Goal: Task Accomplishment & Management: Complete application form

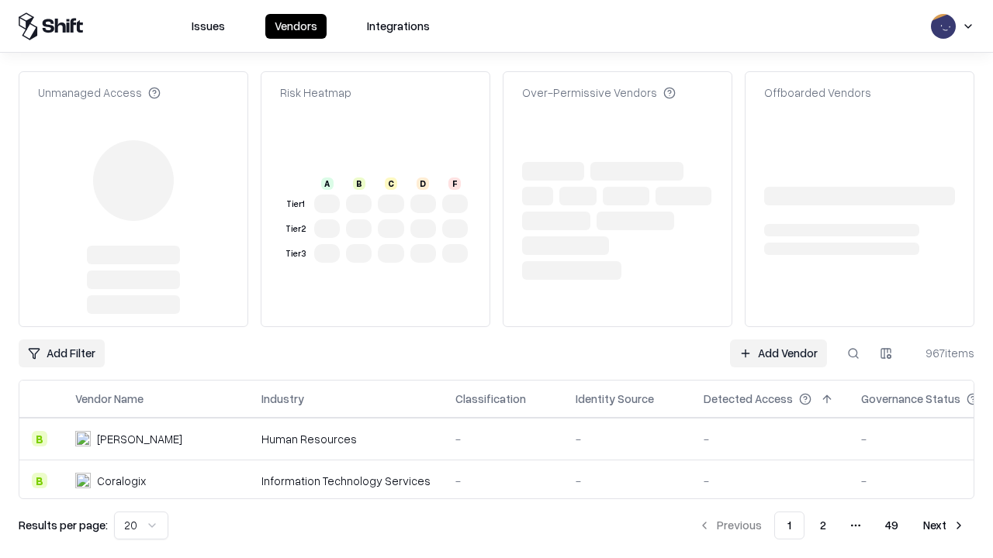
click at [778, 340] on link "Add Vendor" at bounding box center [778, 354] width 97 height 28
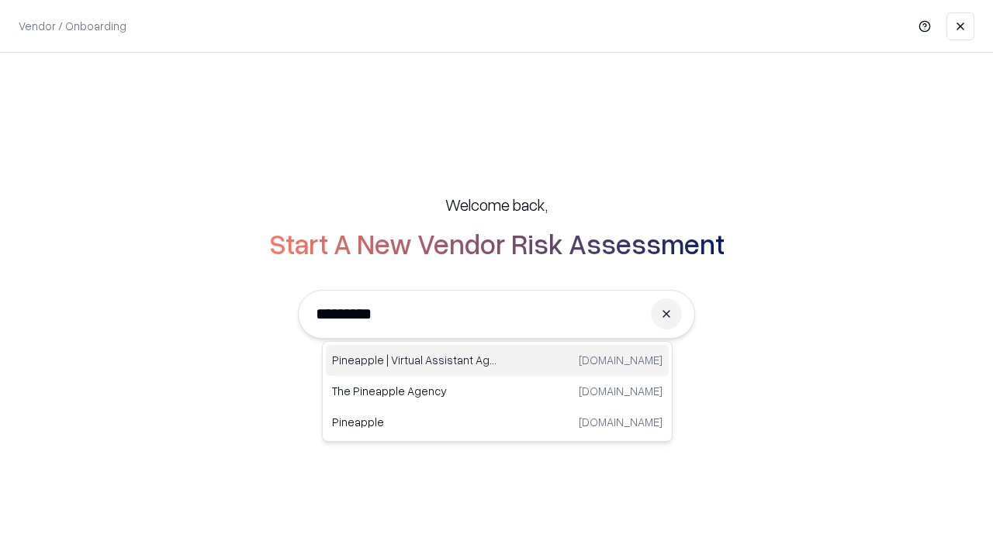
click at [497, 361] on div "Pineapple | Virtual Assistant Agency [DOMAIN_NAME]" at bounding box center [497, 360] width 343 height 31
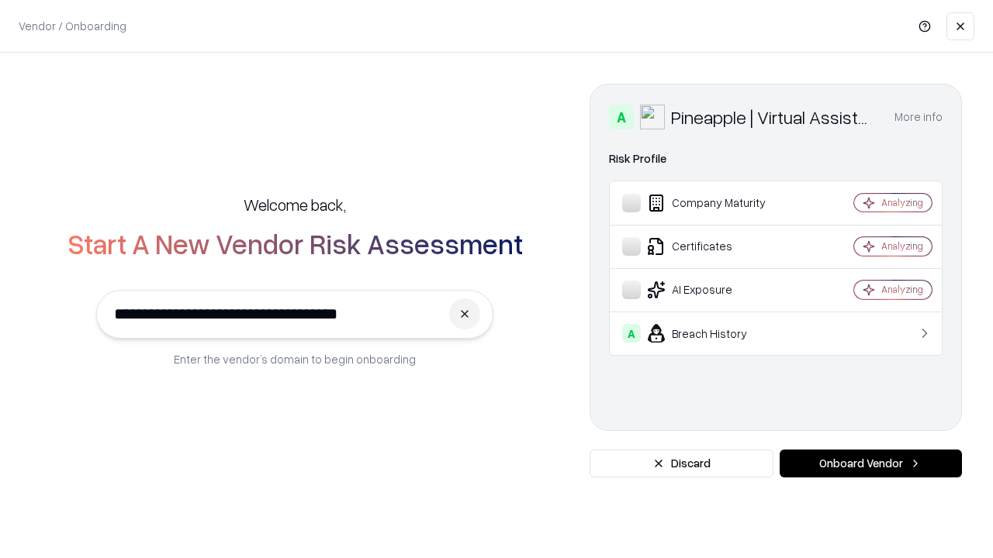
type input "**********"
click at [870, 464] on button "Onboard Vendor" at bounding box center [870, 464] width 182 height 28
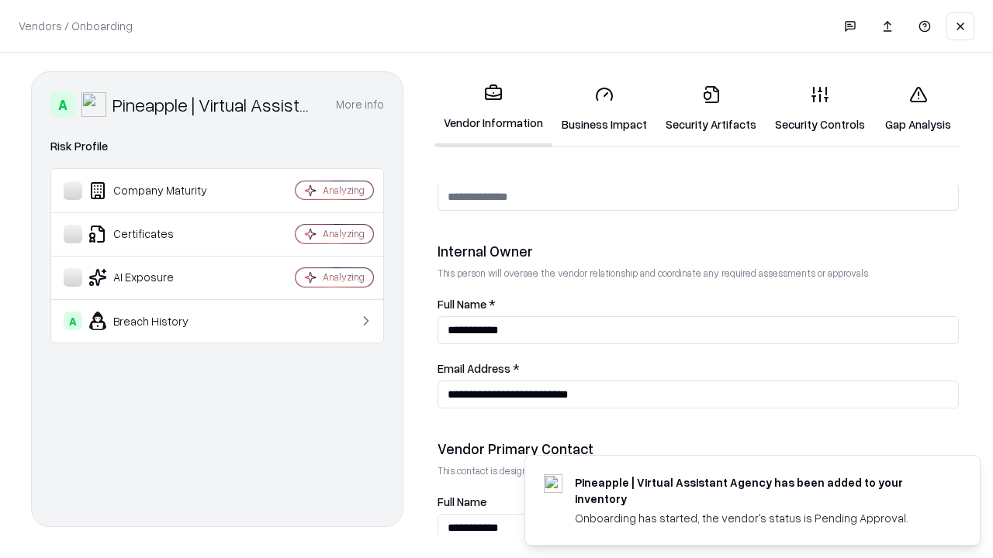
scroll to position [803, 0]
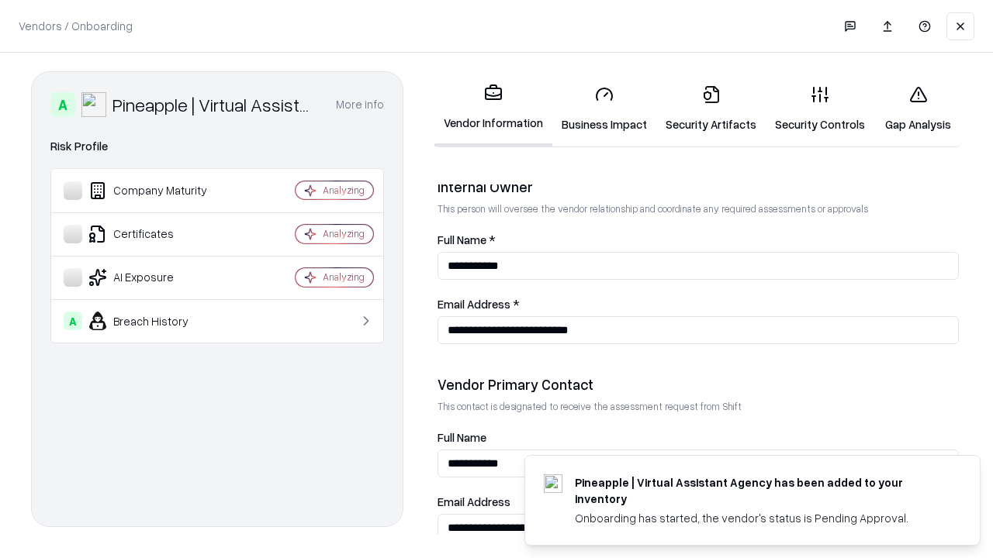
click at [604, 109] on link "Business Impact" at bounding box center [604, 109] width 104 height 72
click at [710, 109] on link "Security Artifacts" at bounding box center [710, 109] width 109 height 72
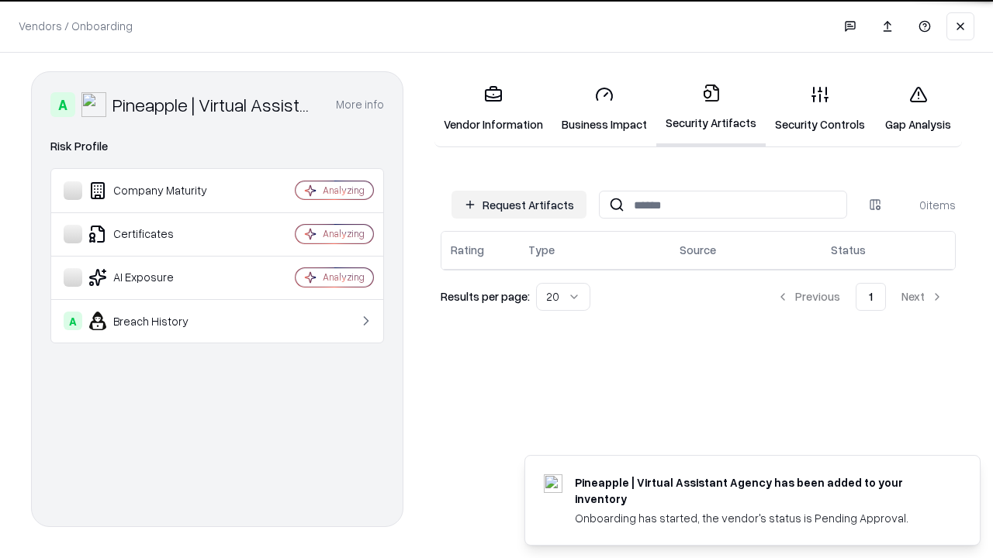
click at [519, 204] on button "Request Artifacts" at bounding box center [518, 205] width 135 height 28
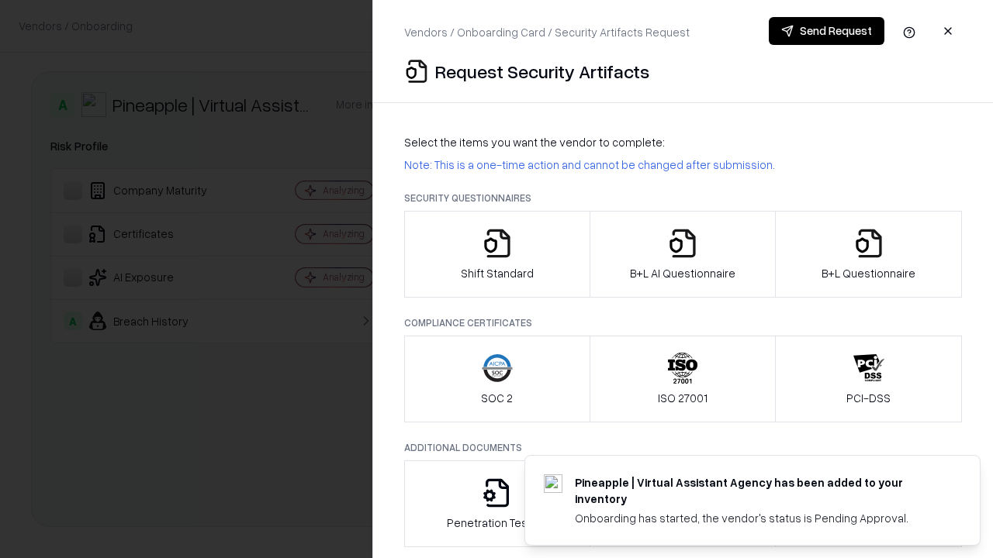
click at [496, 254] on icon "button" at bounding box center [497, 243] width 31 height 31
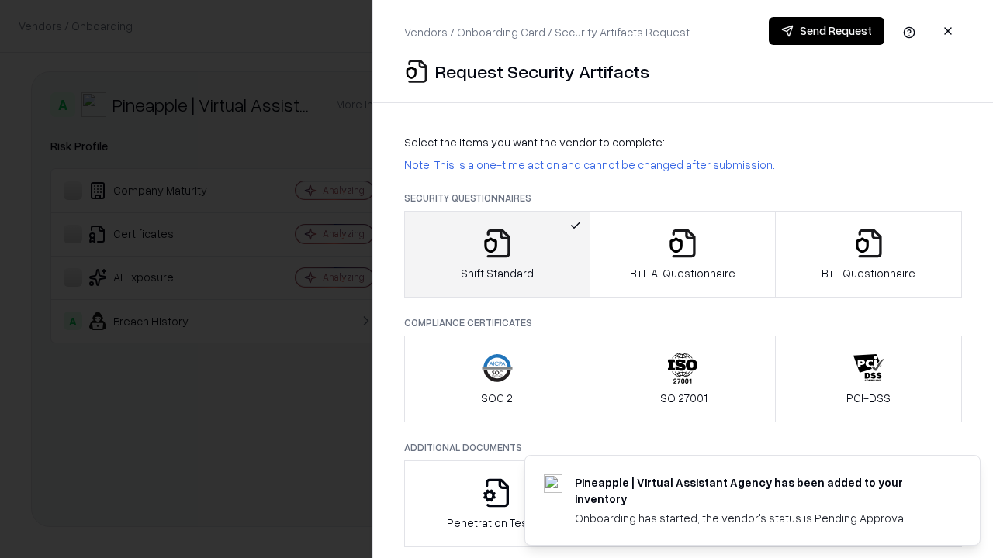
click at [826, 31] on button "Send Request" at bounding box center [826, 31] width 116 height 28
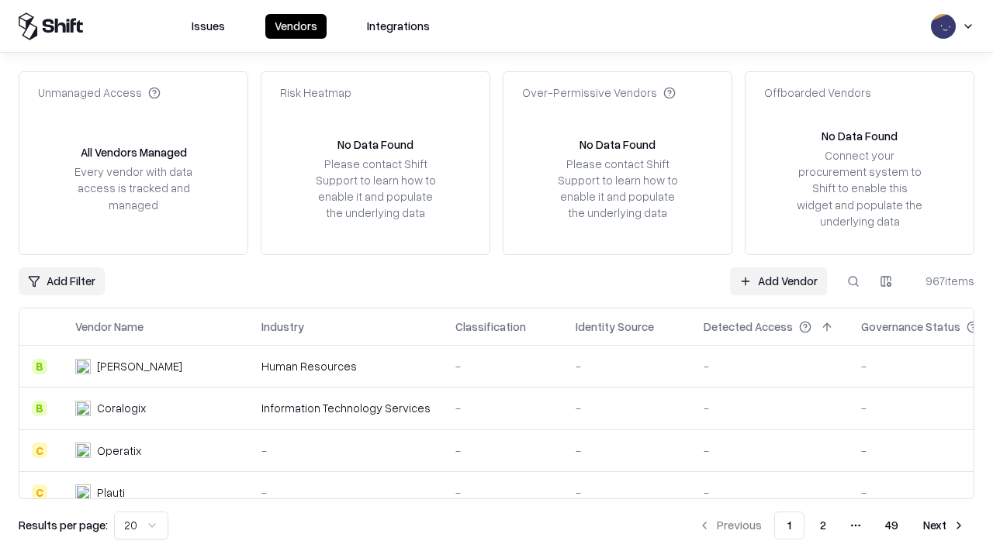
click at [853, 281] on button at bounding box center [853, 282] width 28 height 28
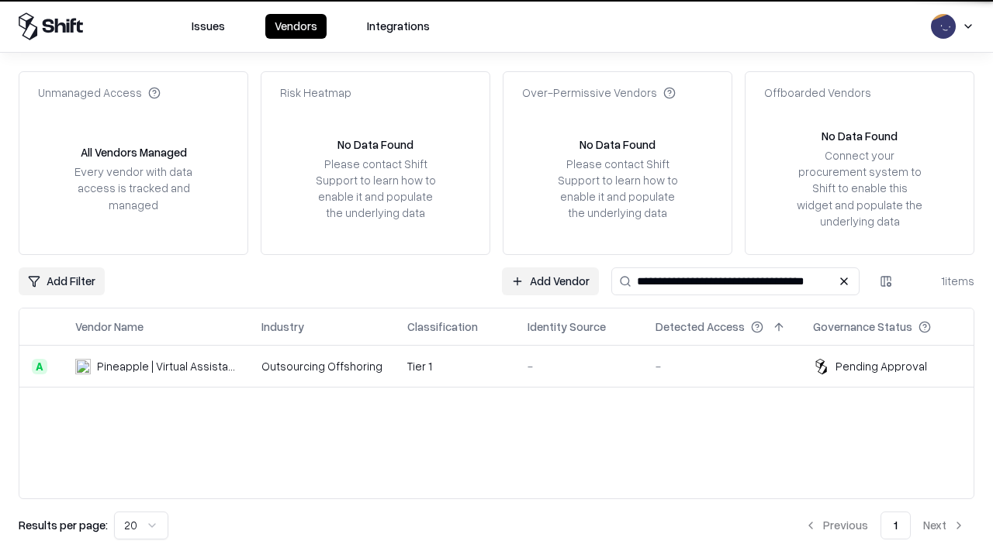
type input "**********"
click at [506, 366] on td "Tier 1" at bounding box center [455, 367] width 120 height 42
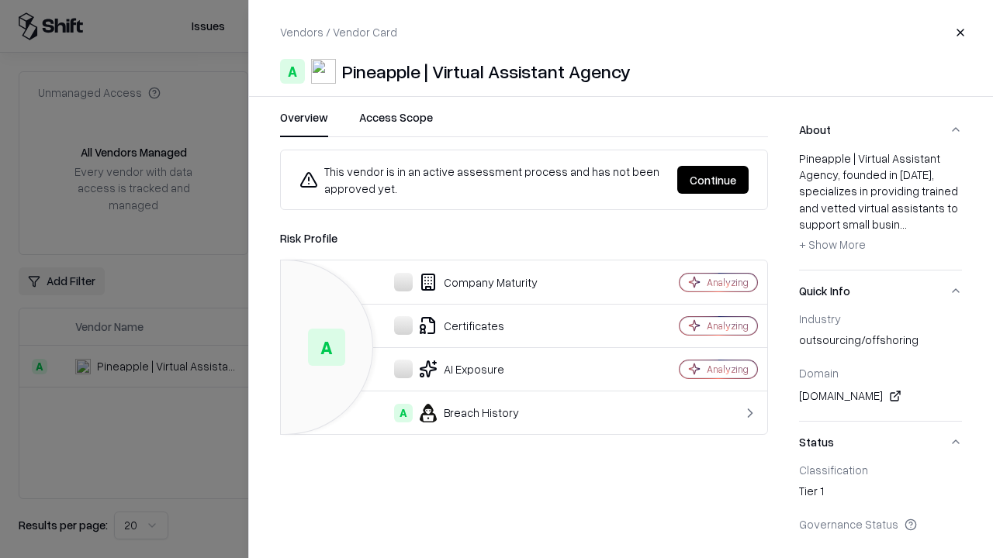
click at [713, 180] on button "Continue" at bounding box center [712, 180] width 71 height 28
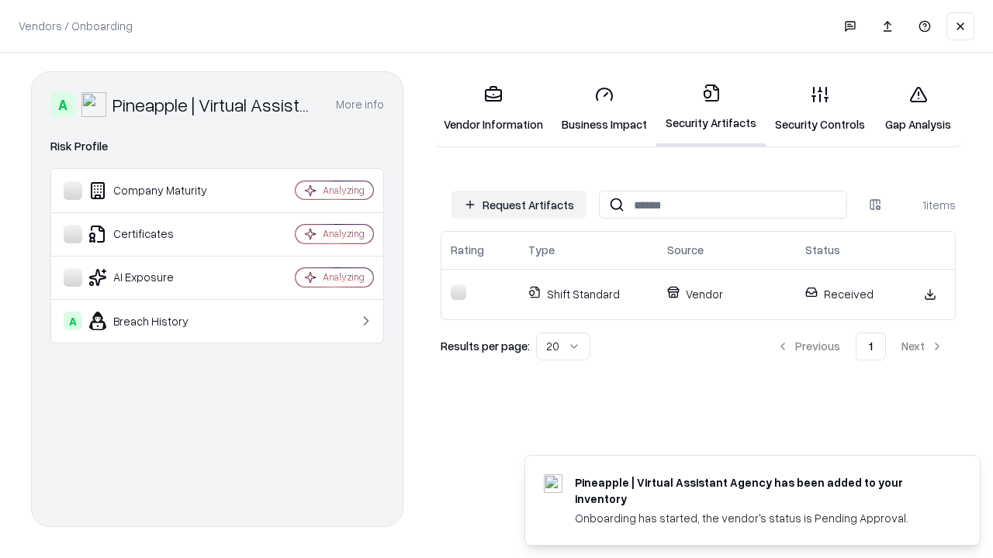
click at [917, 109] on link "Gap Analysis" at bounding box center [918, 109] width 88 height 72
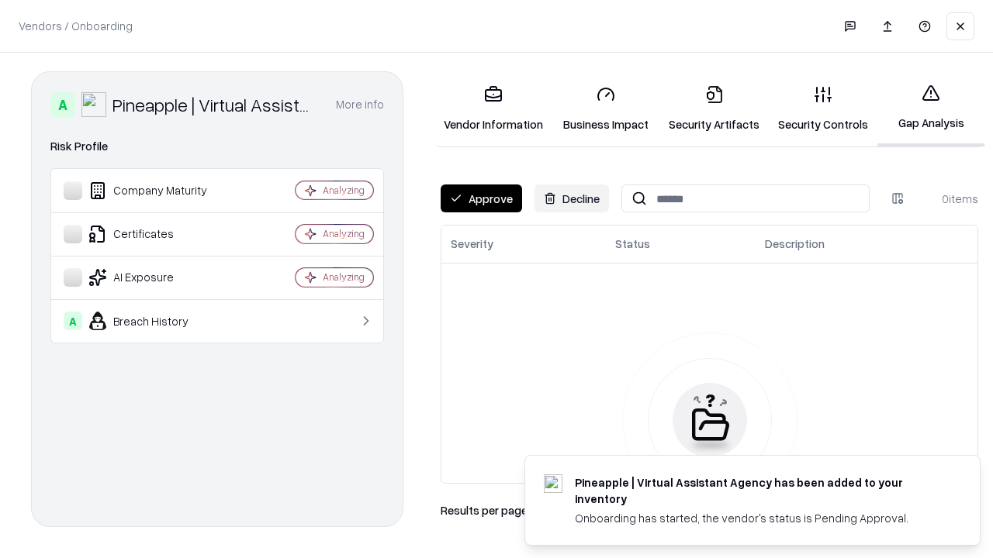
click at [481, 199] on button "Approve" at bounding box center [480, 199] width 81 height 28
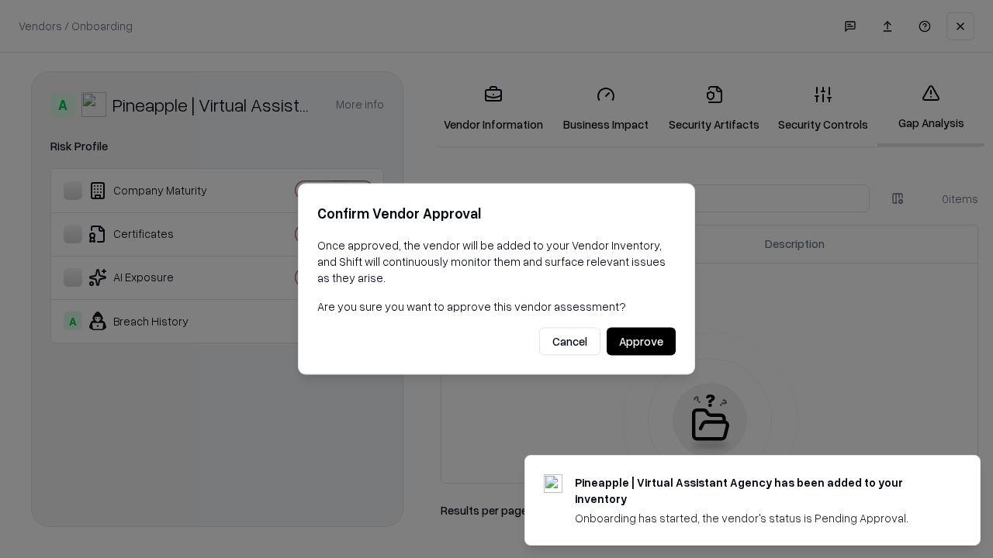
click at [641, 341] on button "Approve" at bounding box center [640, 342] width 69 height 28
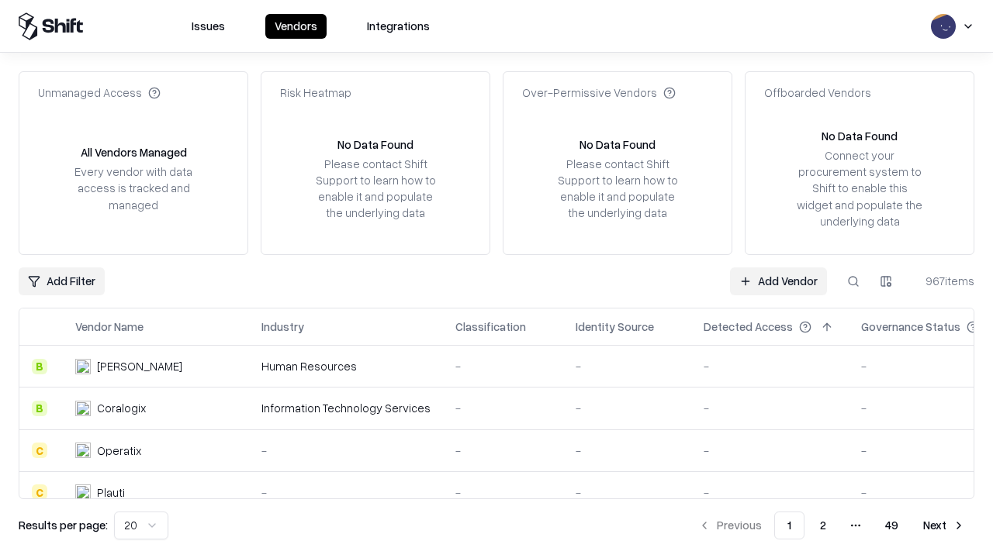
type input "**********"
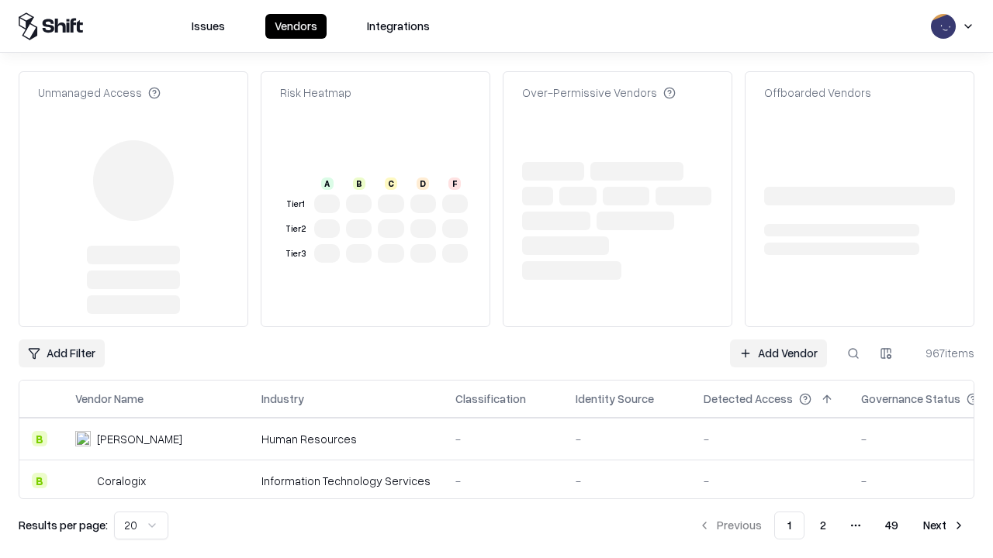
click at [778, 340] on link "Add Vendor" at bounding box center [778, 354] width 97 height 28
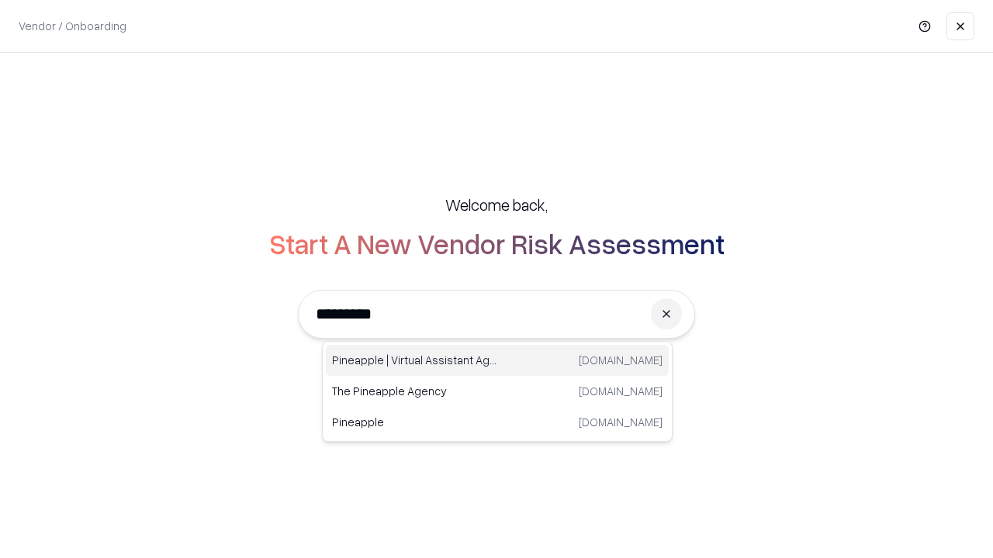
click at [497, 361] on div "Pineapple | Virtual Assistant Agency trypineapple.com" at bounding box center [497, 360] width 343 height 31
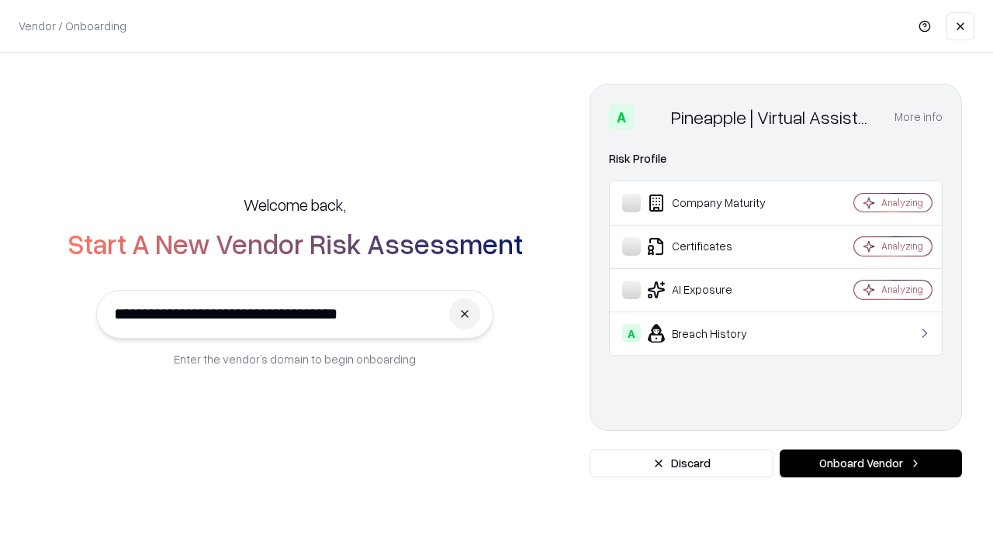
type input "**********"
click at [870, 464] on button "Onboard Vendor" at bounding box center [870, 464] width 182 height 28
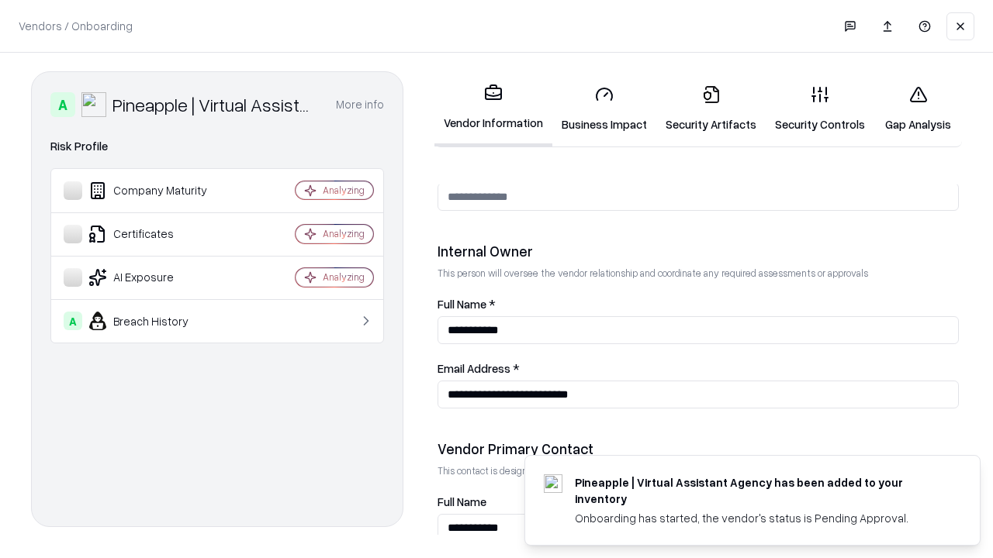
scroll to position [803, 0]
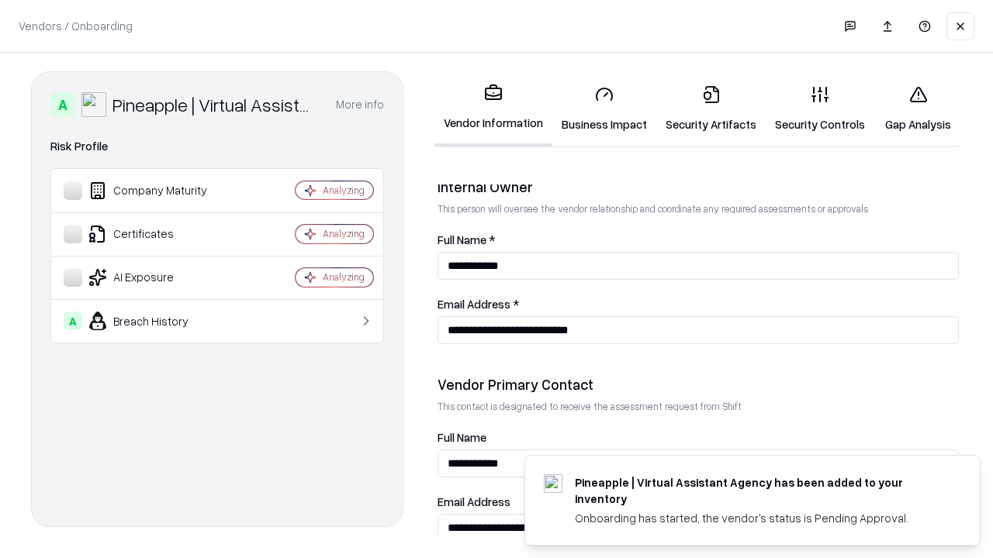
click at [917, 109] on link "Gap Analysis" at bounding box center [918, 109] width 88 height 72
